Goal: Check status: Check status

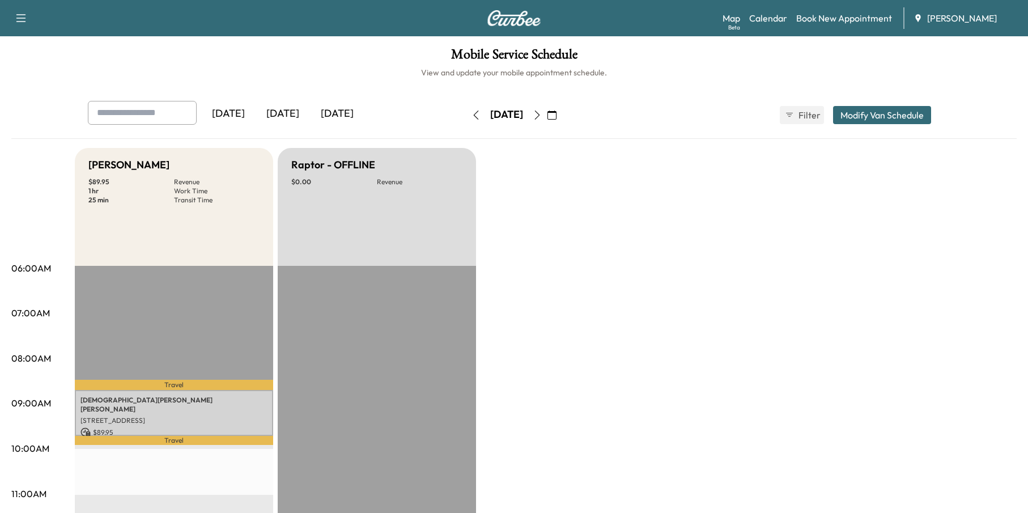
scroll to position [43, 0]
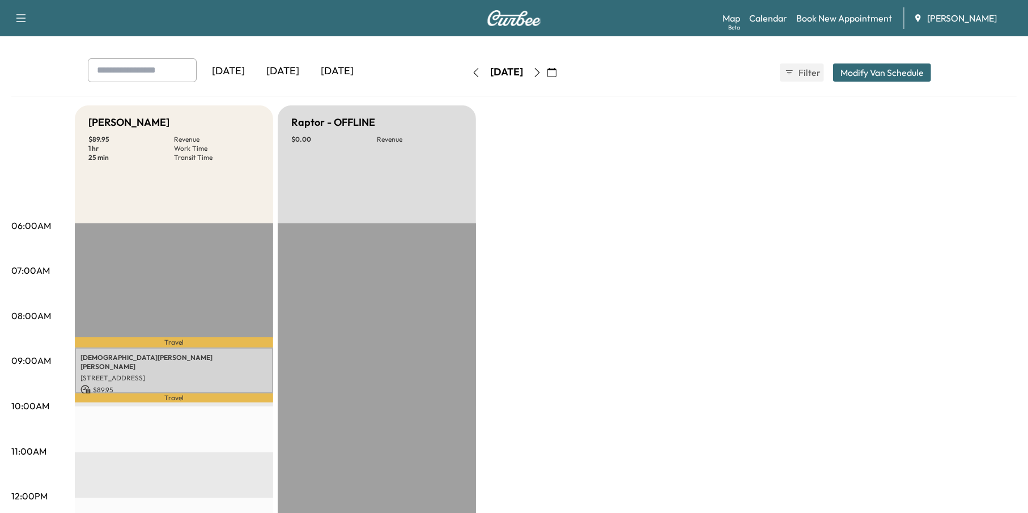
click at [557, 70] on icon "button" at bounding box center [551, 72] width 9 height 9
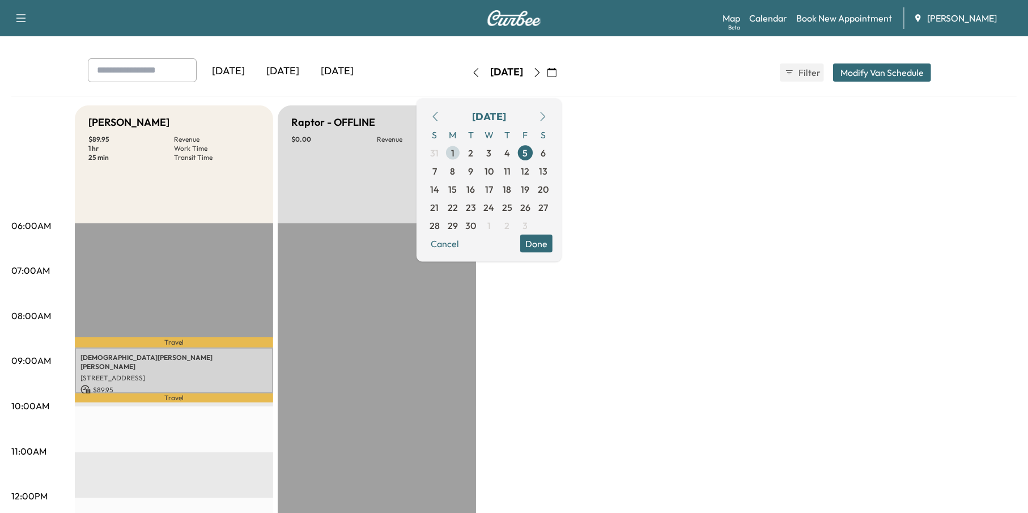
click at [462, 150] on span "1" at bounding box center [453, 152] width 18 height 18
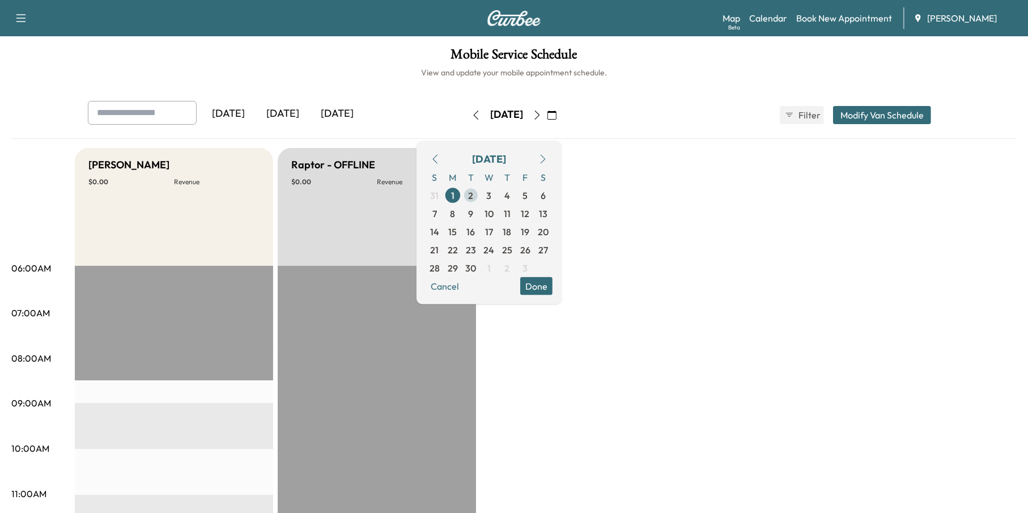
click at [480, 189] on span "2" at bounding box center [471, 195] width 18 height 18
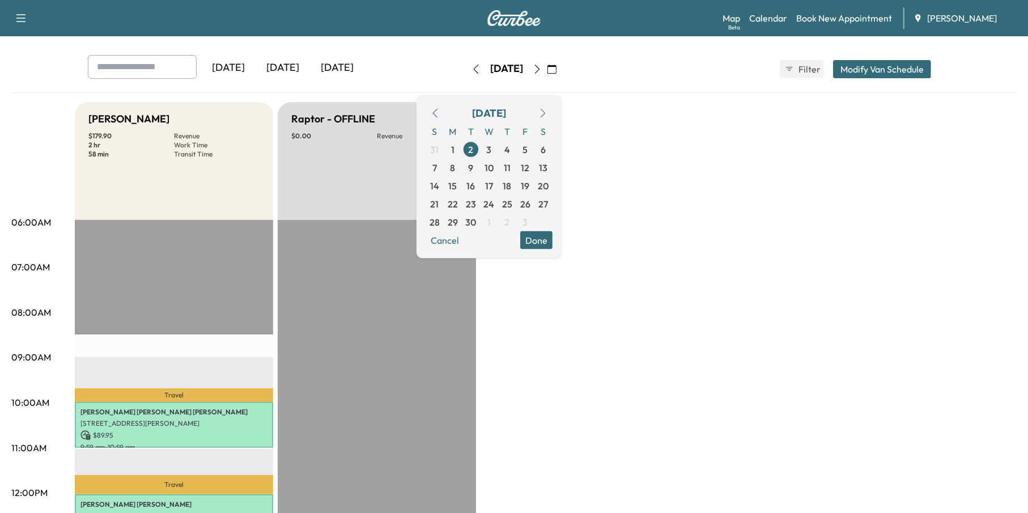
scroll to position [113, 0]
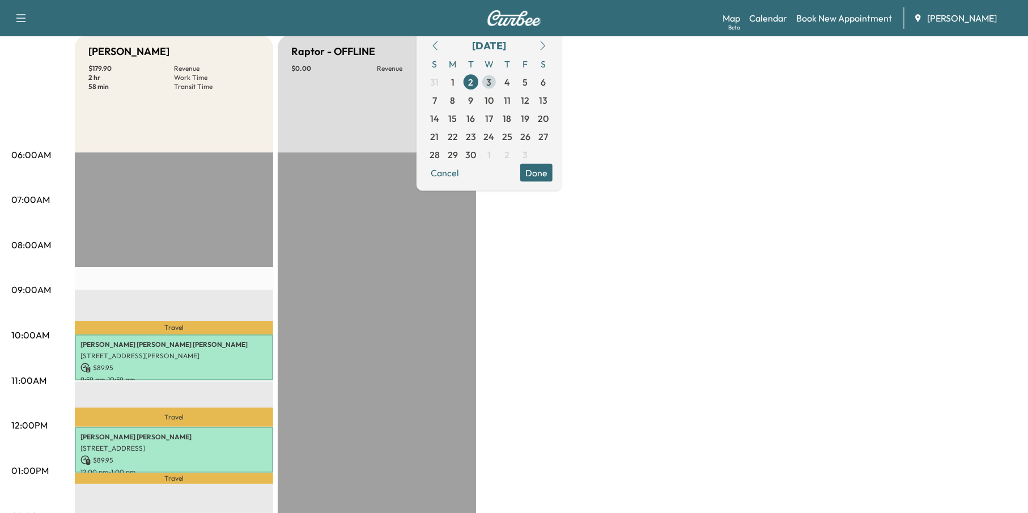
click at [492, 80] on span "3" at bounding box center [489, 82] width 5 height 14
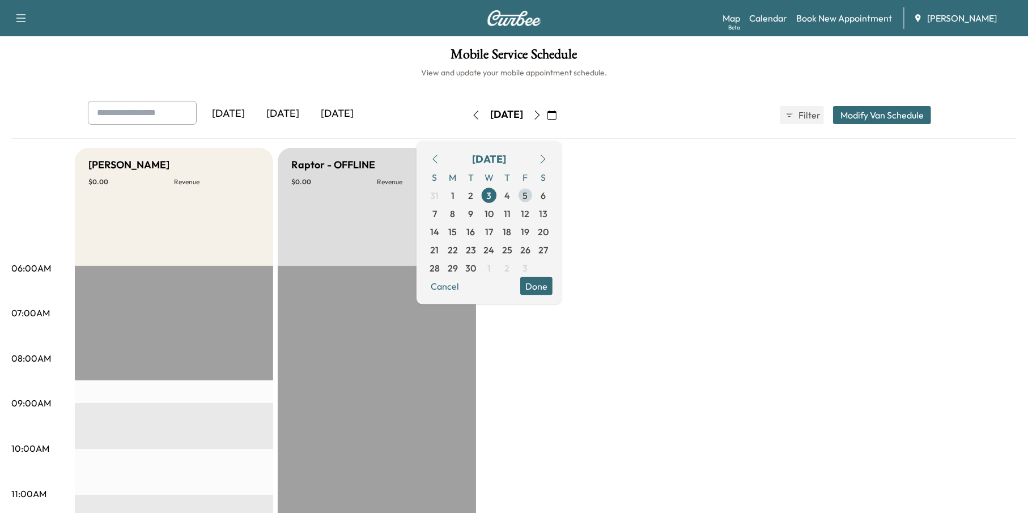
click at [534, 196] on span "5" at bounding box center [525, 195] width 18 height 18
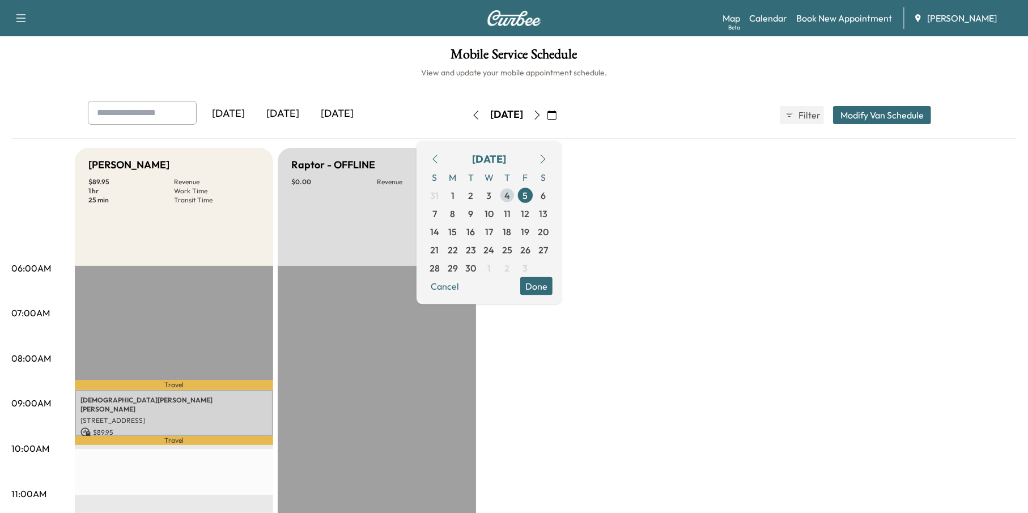
click at [510, 196] on span "4" at bounding box center [507, 195] width 6 height 14
